Goal: Task Accomplishment & Management: Manage account settings

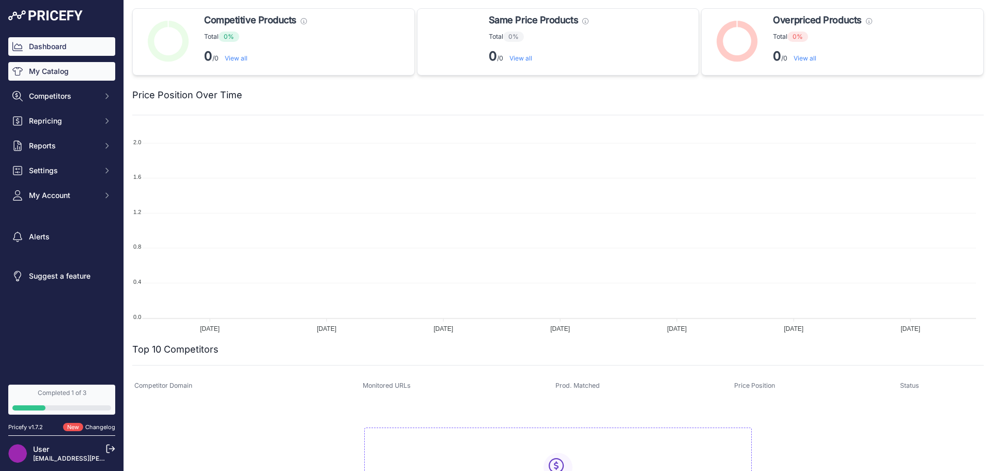
click at [37, 78] on link "My Catalog" at bounding box center [61, 71] width 107 height 19
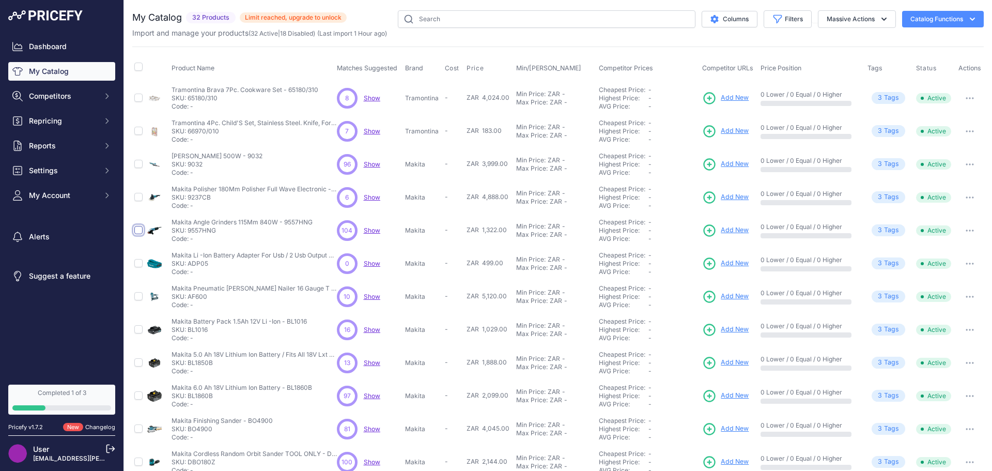
click at [138, 231] on input "checkbox" at bounding box center [138, 230] width 8 height 8
checkbox input "true"
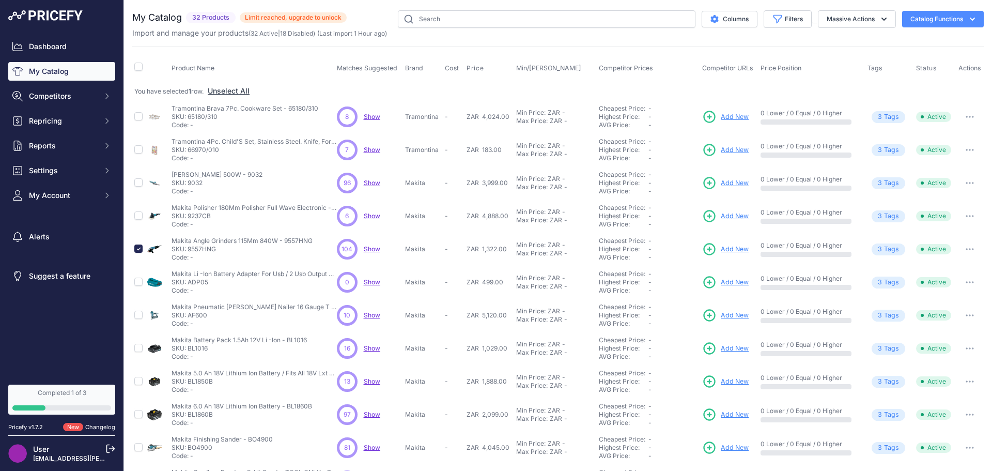
click at [374, 250] on span "Show" at bounding box center [372, 249] width 17 height 8
